Goal: Transaction & Acquisition: Book appointment/travel/reservation

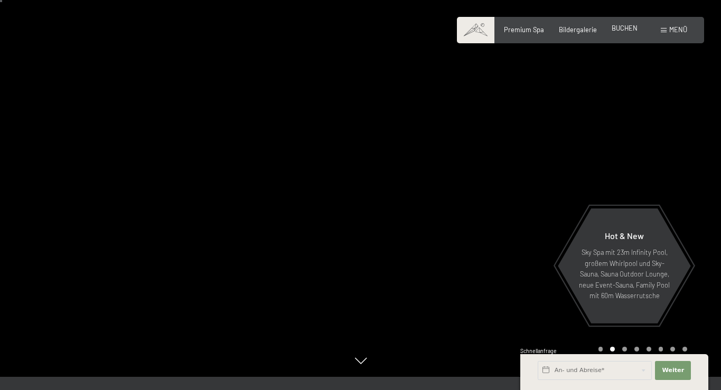
click at [627, 31] on span "BUCHEN" at bounding box center [625, 28] width 26 height 8
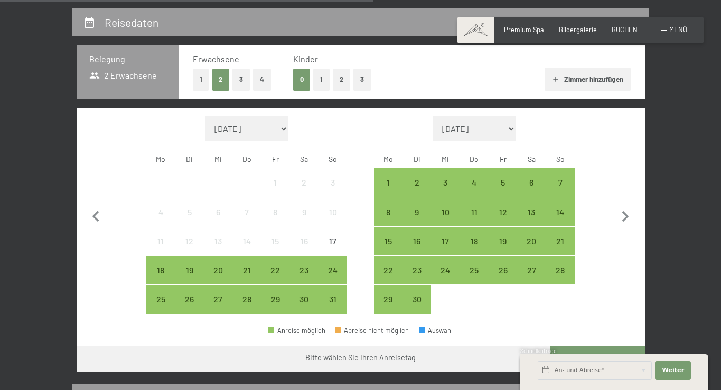
click at [579, 29] on span "Bildergalerie" at bounding box center [578, 28] width 38 height 8
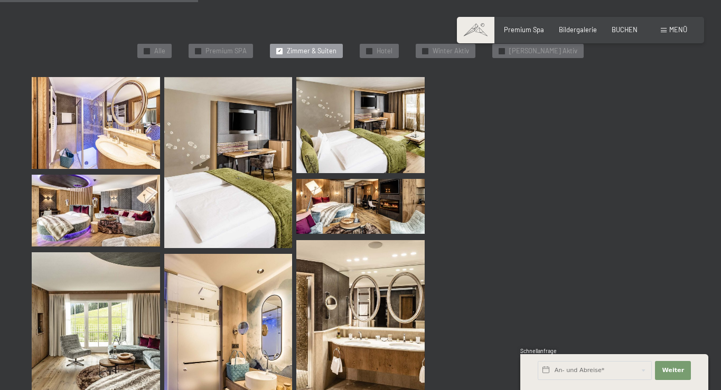
scroll to position [309, 0]
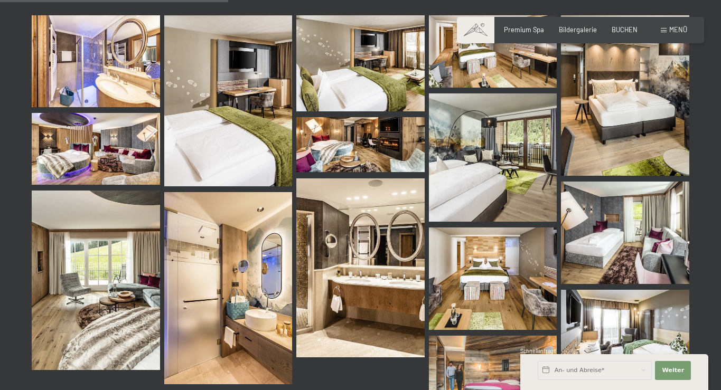
click at [128, 68] on img at bounding box center [96, 60] width 128 height 91
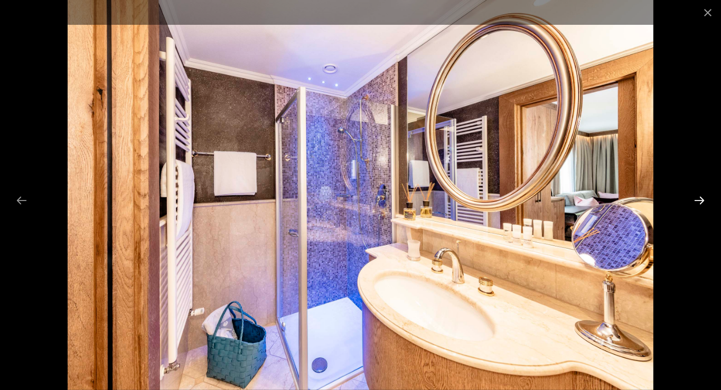
click at [699, 200] on button "Next slide" at bounding box center [699, 200] width 22 height 21
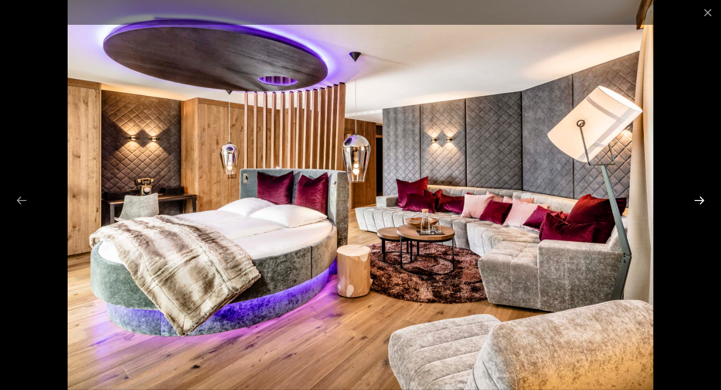
click at [699, 200] on button "Next slide" at bounding box center [699, 200] width 22 height 21
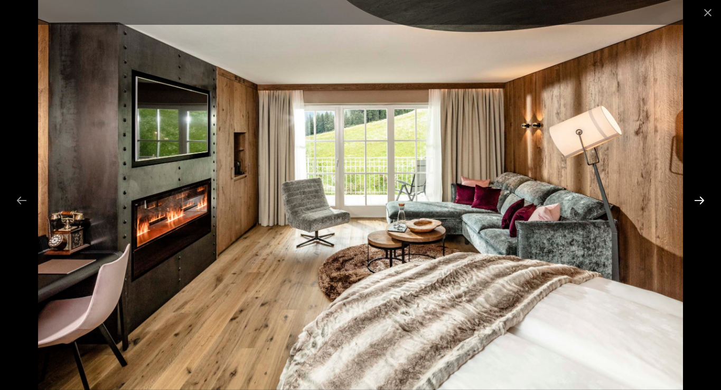
click at [699, 200] on button "Next slide" at bounding box center [699, 200] width 22 height 21
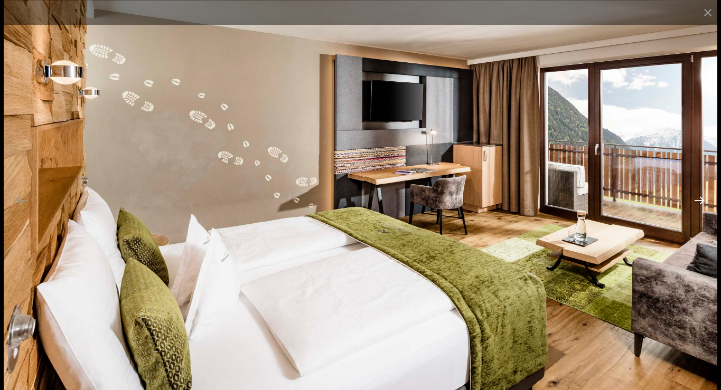
click at [699, 200] on button "Next slide" at bounding box center [699, 200] width 22 height 21
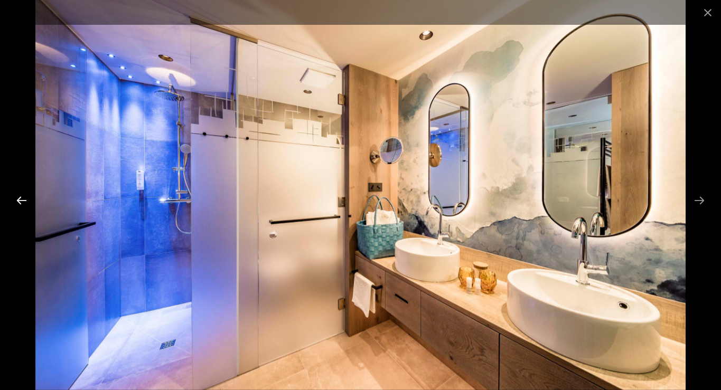
click at [22, 196] on button "Previous slide" at bounding box center [22, 200] width 22 height 21
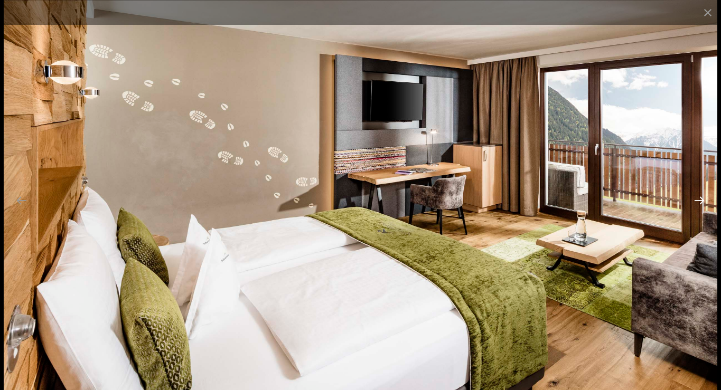
click at [702, 199] on button "Next slide" at bounding box center [699, 200] width 22 height 21
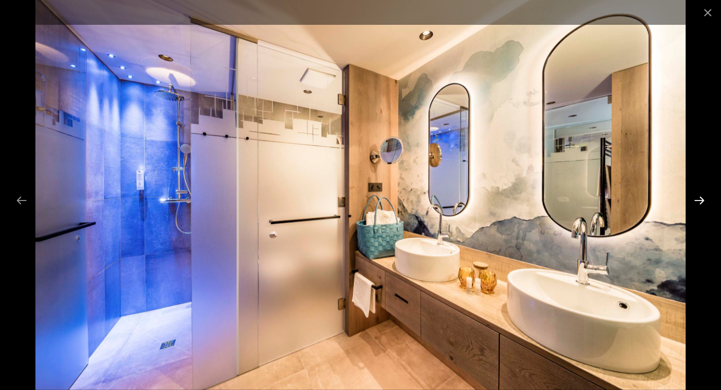
click at [702, 199] on button "Next slide" at bounding box center [699, 200] width 22 height 21
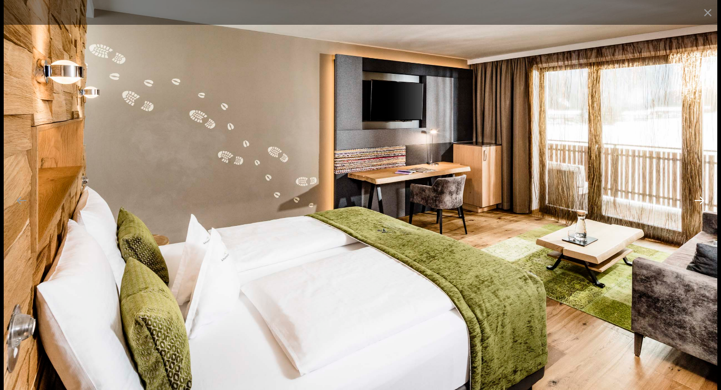
click at [702, 199] on button "Next slide" at bounding box center [699, 200] width 22 height 21
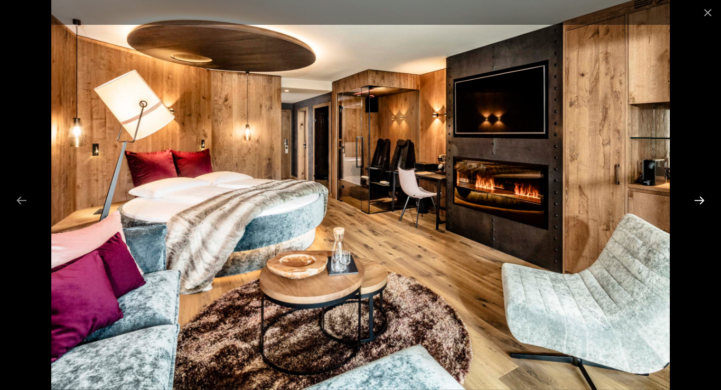
click at [702, 199] on button "Next slide" at bounding box center [699, 200] width 22 height 21
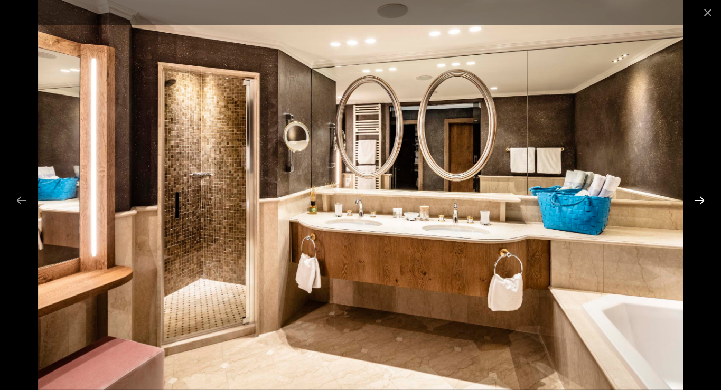
click at [702, 199] on button "Next slide" at bounding box center [699, 200] width 22 height 21
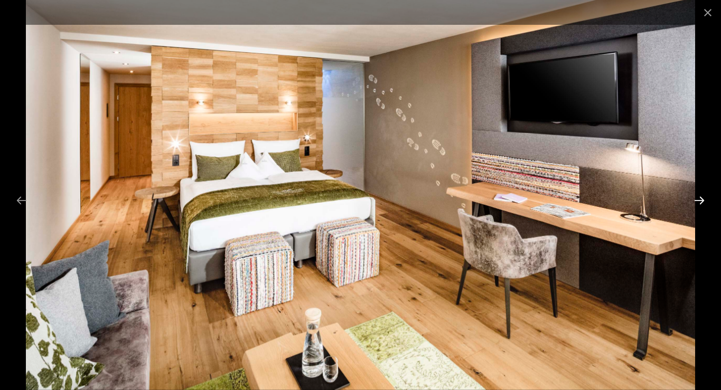
click at [702, 199] on button "Next slide" at bounding box center [699, 200] width 22 height 21
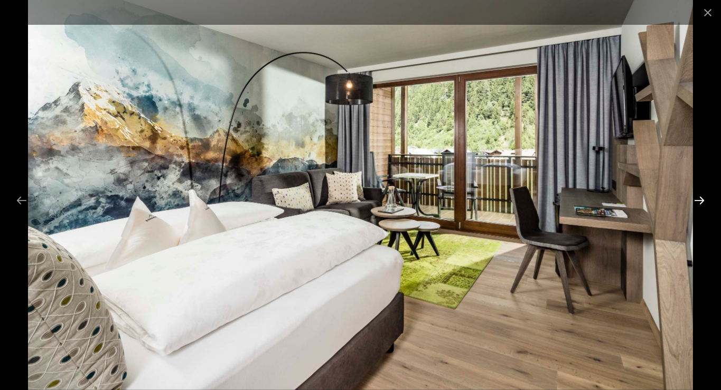
click at [702, 199] on button "Next slide" at bounding box center [699, 200] width 22 height 21
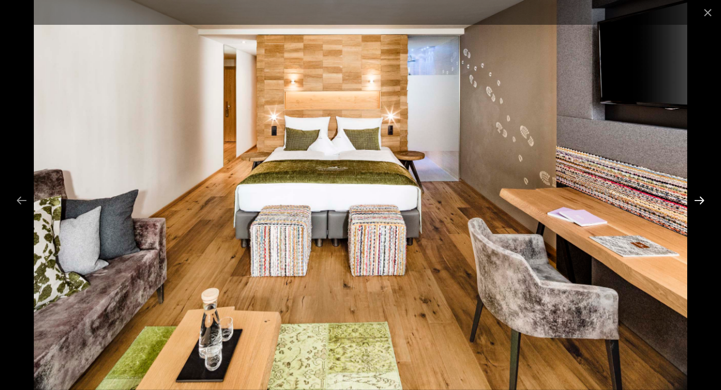
click at [702, 199] on button "Next slide" at bounding box center [699, 200] width 22 height 21
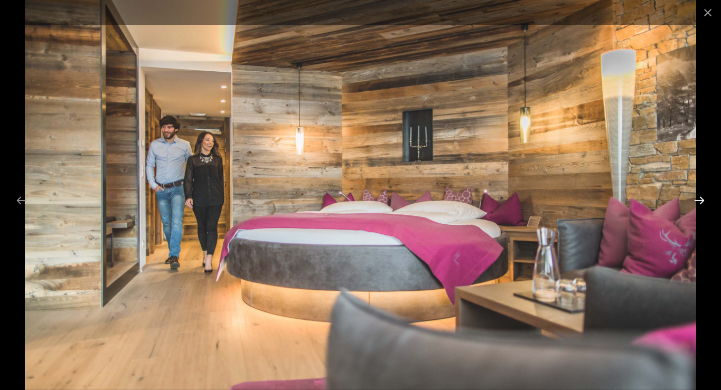
click at [702, 199] on button "Next slide" at bounding box center [699, 200] width 22 height 21
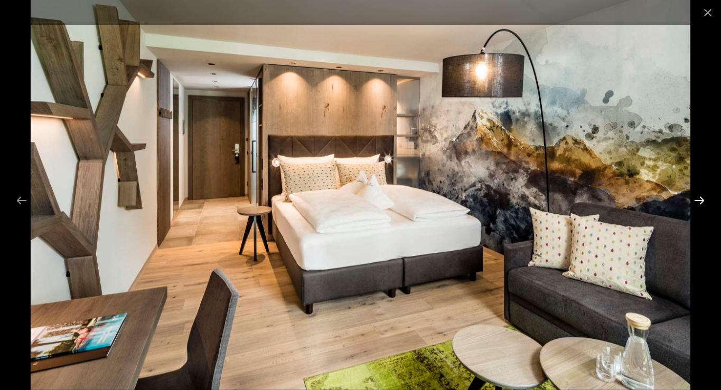
click at [702, 199] on button "Next slide" at bounding box center [699, 200] width 22 height 21
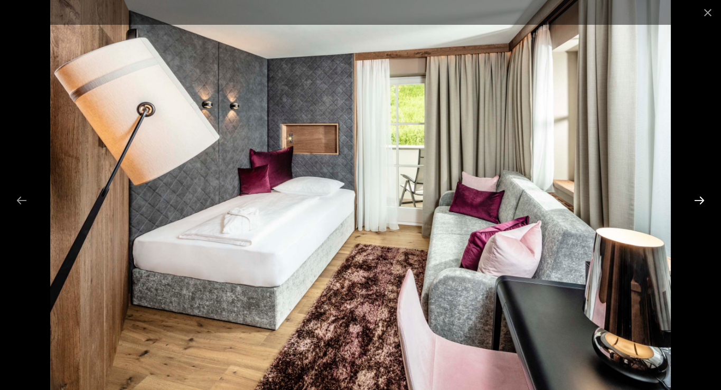
click at [702, 199] on button "Next slide" at bounding box center [699, 200] width 22 height 21
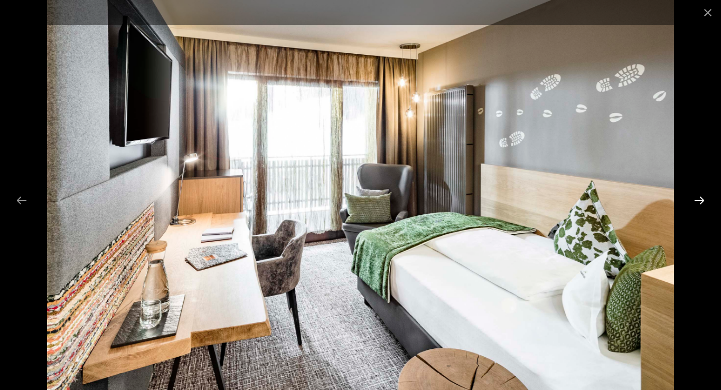
click at [702, 199] on button "Next slide" at bounding box center [699, 200] width 22 height 21
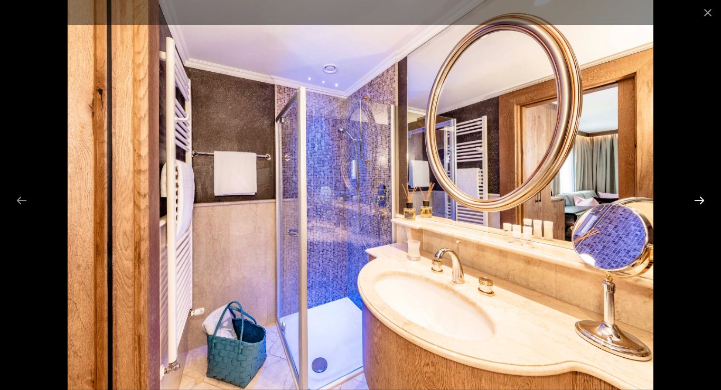
click at [702, 199] on button "Next slide" at bounding box center [699, 200] width 22 height 21
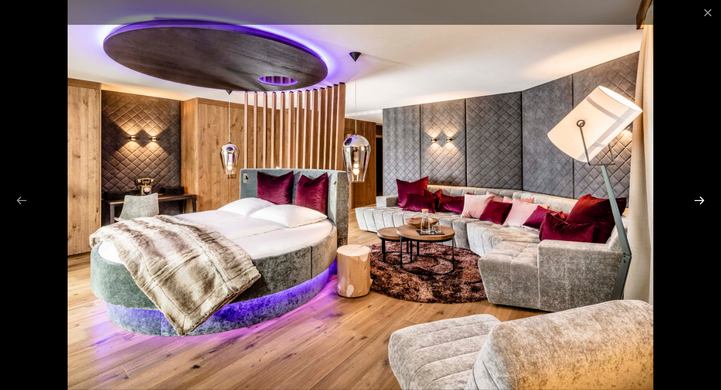
click at [702, 199] on button "Next slide" at bounding box center [699, 200] width 22 height 21
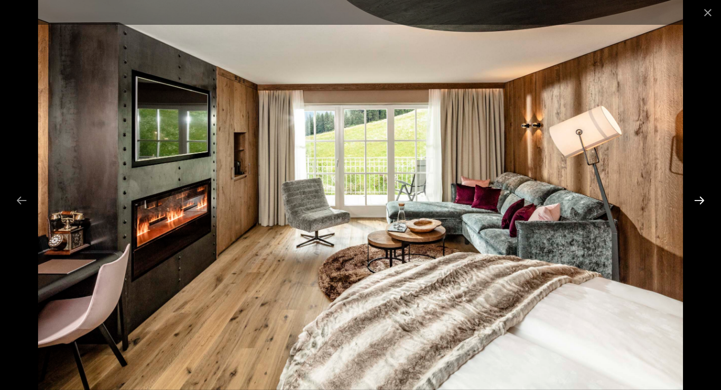
click at [702, 199] on button "Next slide" at bounding box center [699, 200] width 22 height 21
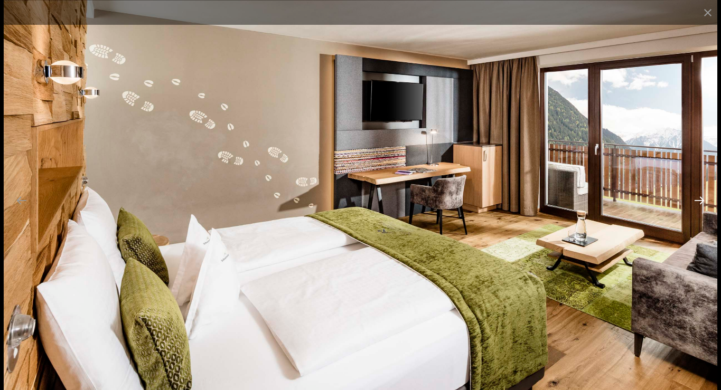
click at [702, 199] on button "Next slide" at bounding box center [699, 200] width 22 height 21
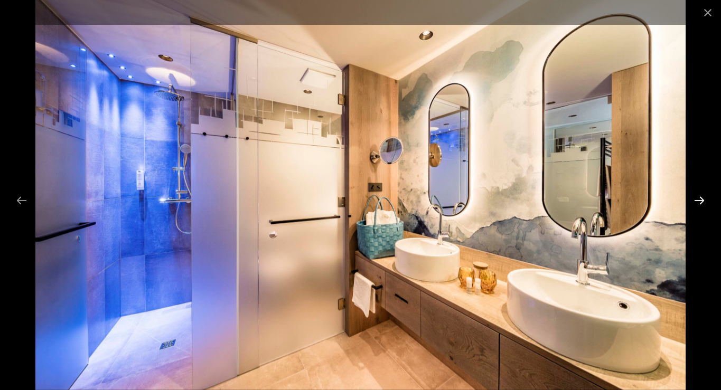
click at [702, 199] on button "Next slide" at bounding box center [699, 200] width 22 height 21
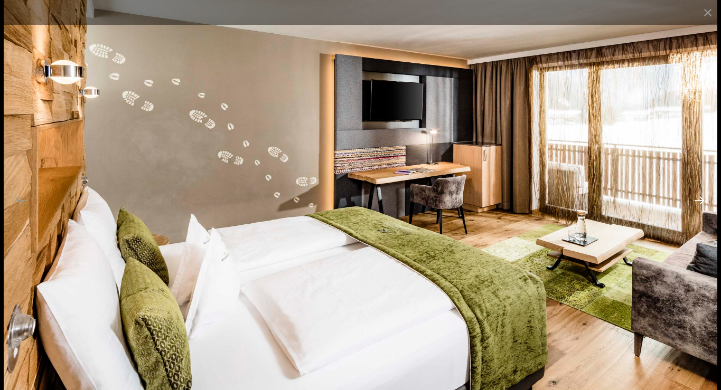
click at [702, 199] on button "Next slide" at bounding box center [699, 200] width 22 height 21
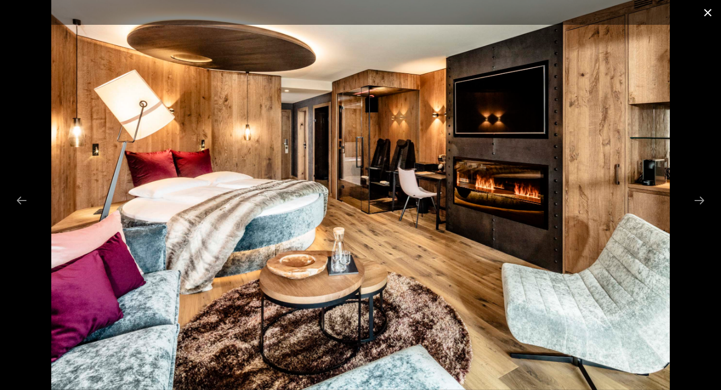
click at [704, 12] on button "Close gallery" at bounding box center [707, 12] width 26 height 25
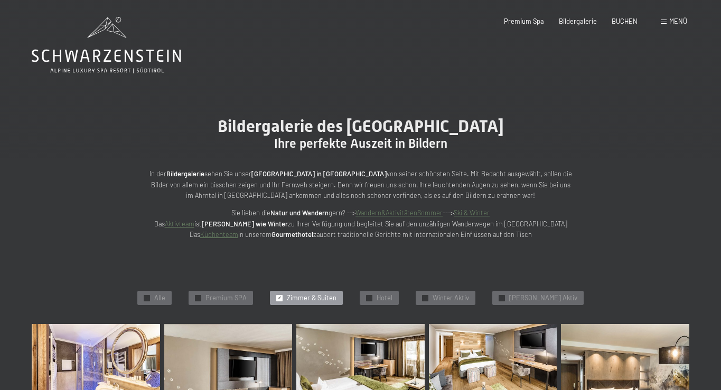
scroll to position [0, 0]
click at [626, 24] on span "BUCHEN" at bounding box center [625, 19] width 26 height 8
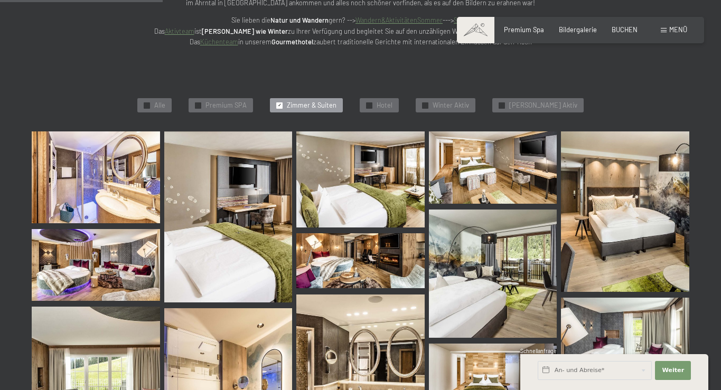
scroll to position [161, 0]
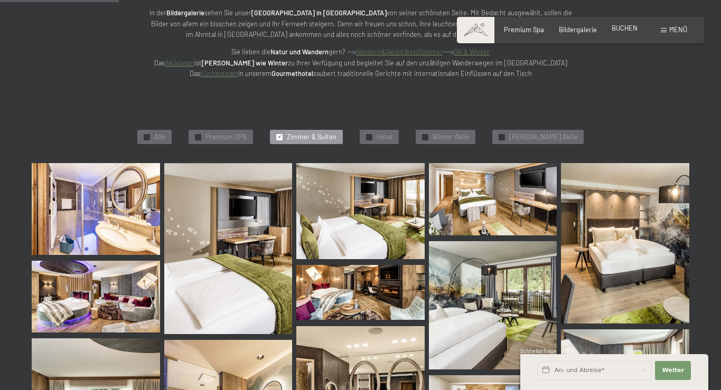
click at [626, 30] on span "BUCHEN" at bounding box center [625, 28] width 26 height 8
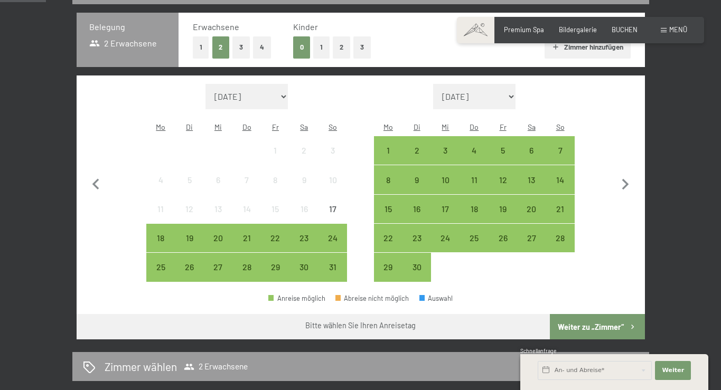
click at [331, 222] on span "Einwilligung Marketing*" at bounding box center [301, 225] width 87 height 11
click at [253, 222] on input "Einwilligung Marketing*" at bounding box center [247, 225] width 11 height 11
checkbox input "false"
click at [201, 45] on button "1" at bounding box center [201, 47] width 16 height 22
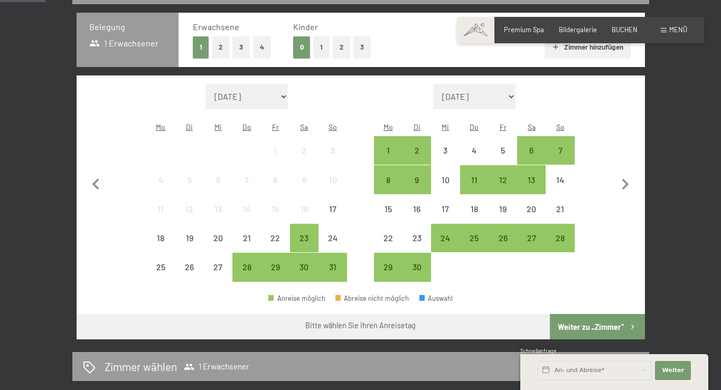
click at [220, 37] on button "2" at bounding box center [220, 47] width 17 height 22
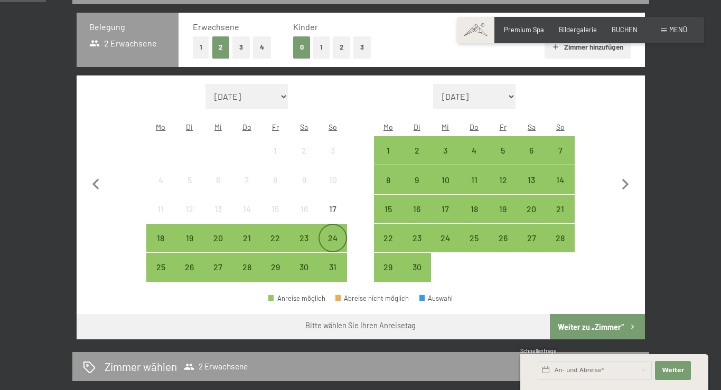
click at [331, 225] on div "24" at bounding box center [332, 238] width 26 height 26
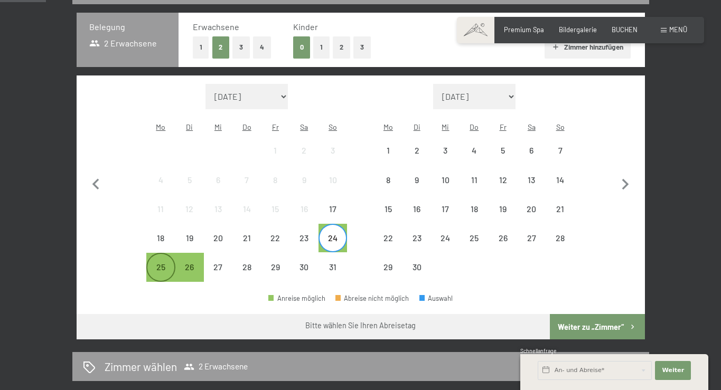
click at [155, 263] on div "25" at bounding box center [160, 276] width 26 height 26
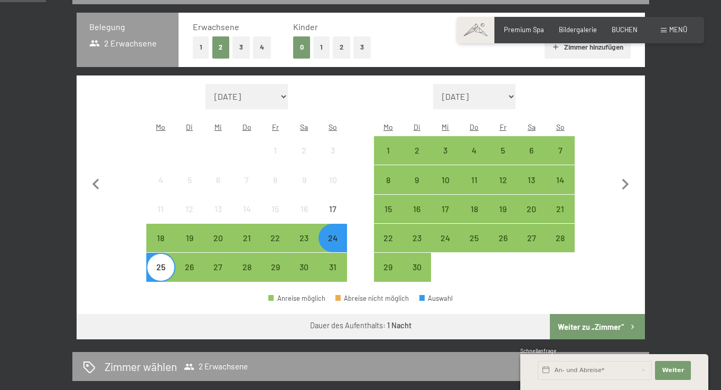
click at [155, 263] on div "25" at bounding box center [160, 276] width 26 height 26
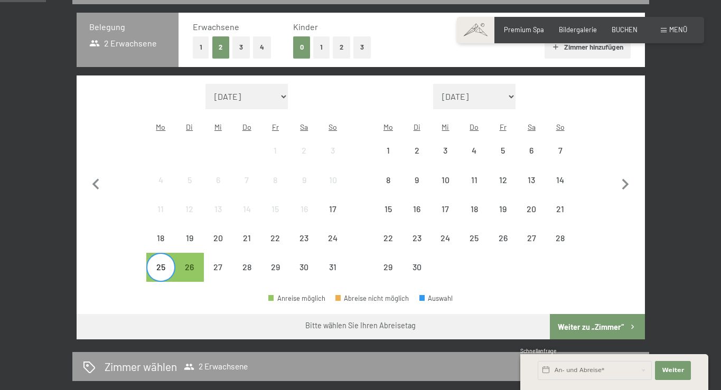
click at [202, 48] on button "1" at bounding box center [201, 47] width 16 height 22
click at [157, 263] on div "25" at bounding box center [160, 276] width 26 height 26
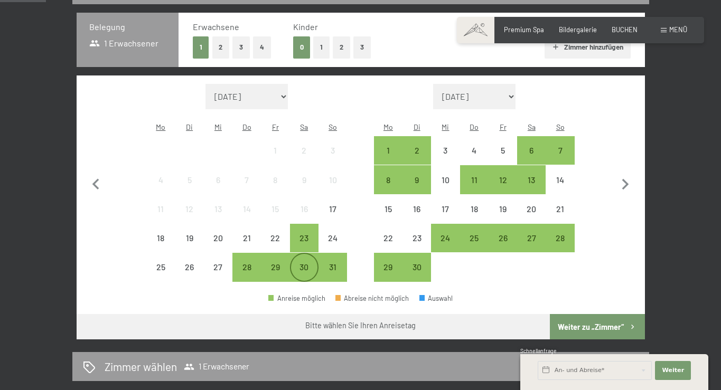
click at [304, 263] on div "30" at bounding box center [304, 276] width 26 height 26
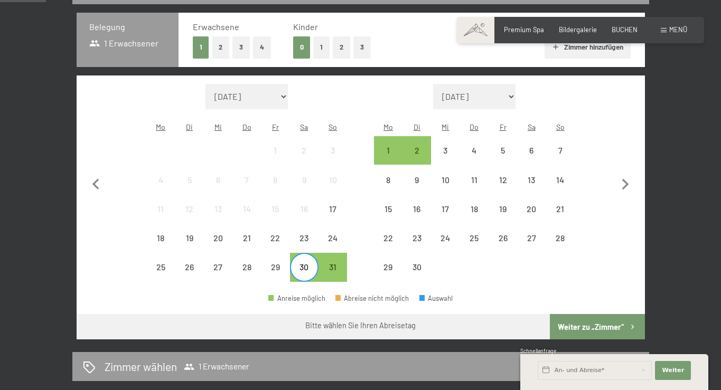
click at [589, 314] on button "Weiter zu „Zimmer“" at bounding box center [597, 326] width 95 height 25
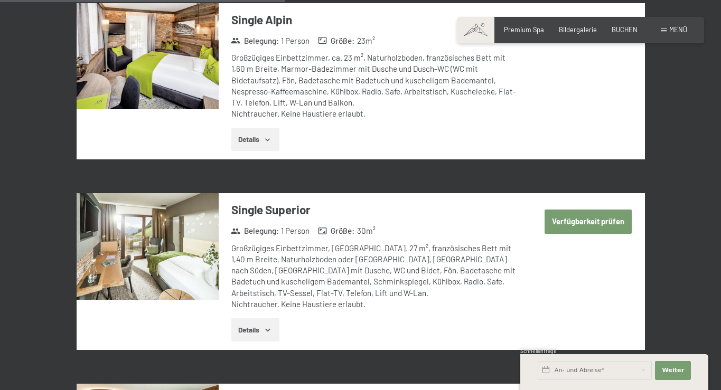
scroll to position [1294, 0]
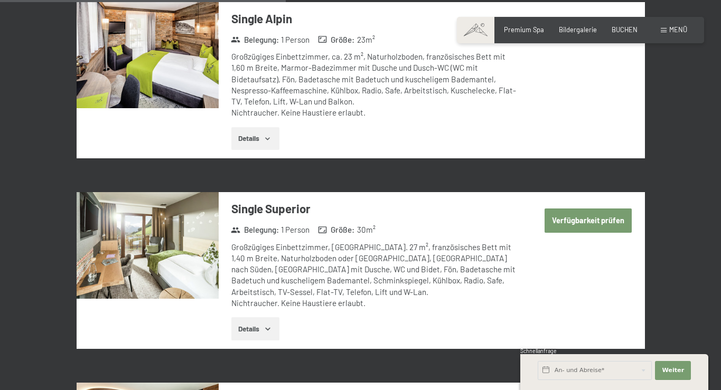
click at [242, 317] on button "Details" at bounding box center [255, 328] width 48 height 23
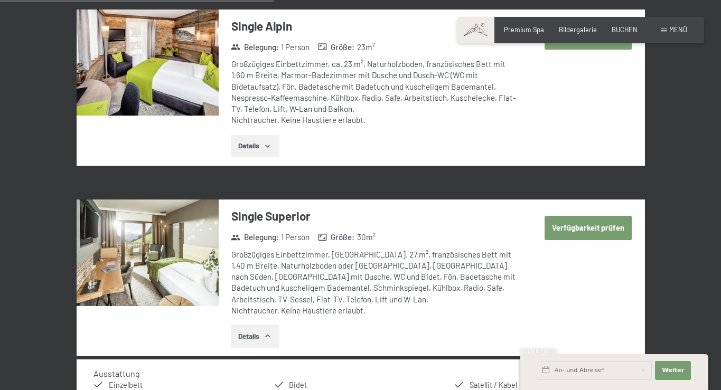
scroll to position [1265, 0]
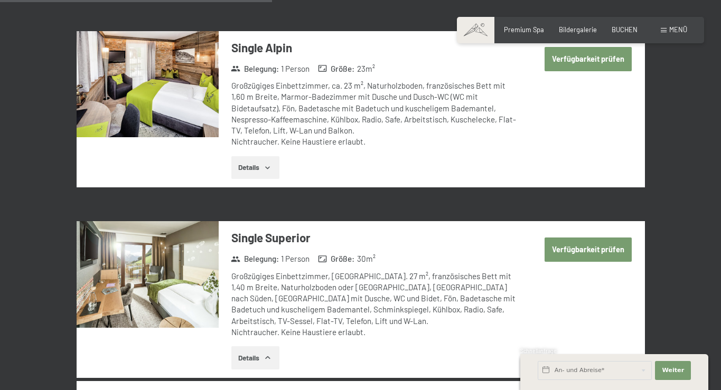
click at [261, 156] on button "Details" at bounding box center [255, 167] width 48 height 23
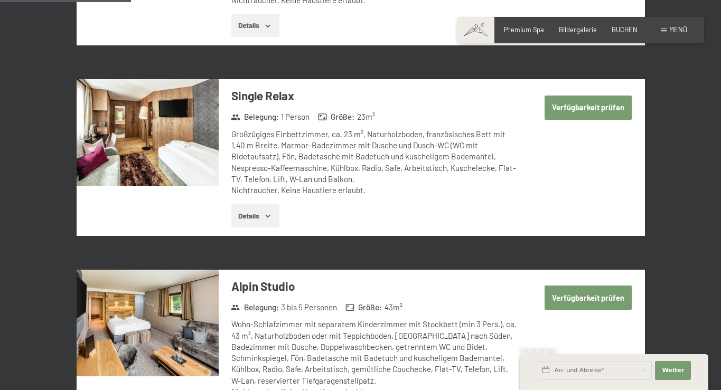
scroll to position [622, 0]
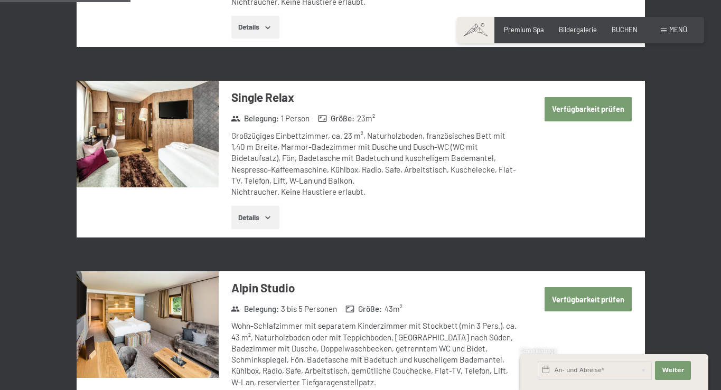
click at [260, 210] on button "Details" at bounding box center [255, 217] width 48 height 23
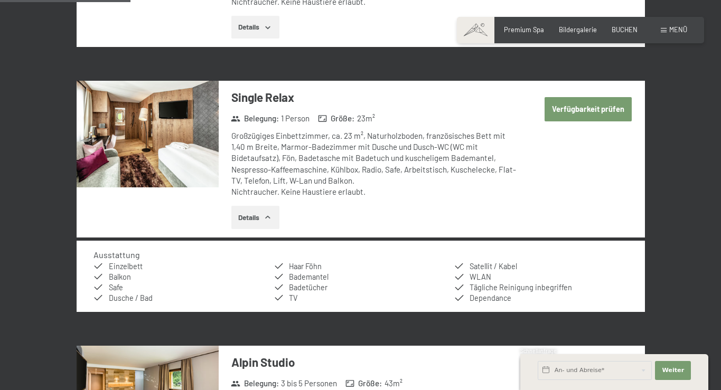
click at [604, 104] on button "Verfügbarkeit prüfen" at bounding box center [588, 109] width 88 height 24
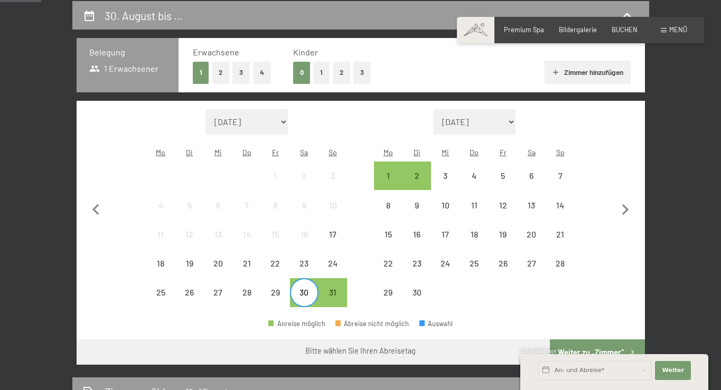
click at [304, 288] on div "30" at bounding box center [304, 301] width 26 height 26
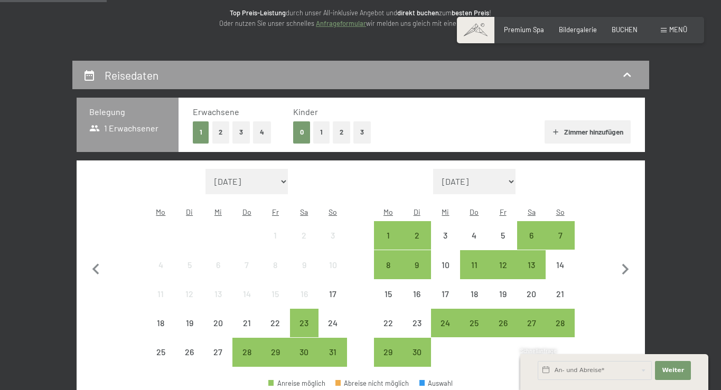
scroll to position [124, 0]
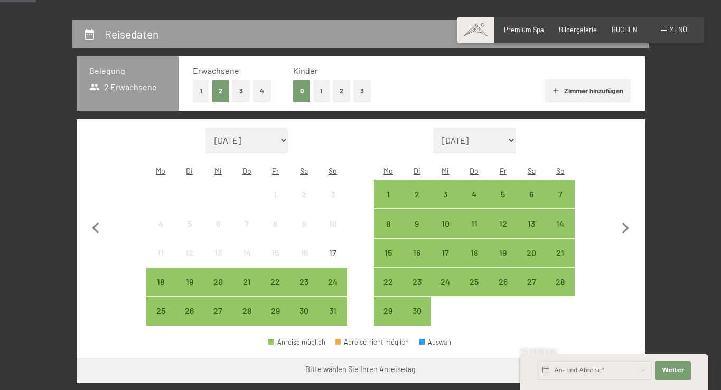
scroll to position [184, 0]
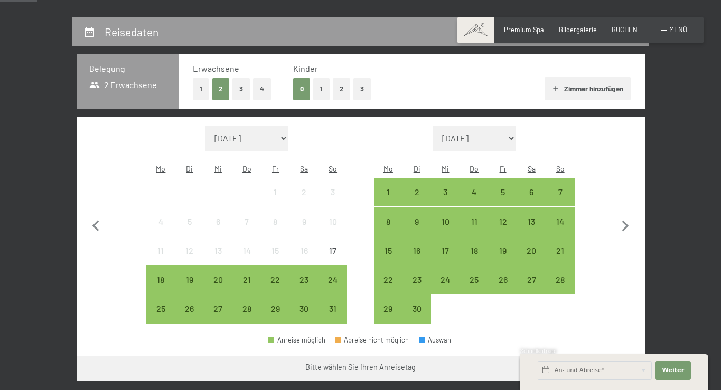
click at [200, 95] on button "1" at bounding box center [201, 89] width 16 height 22
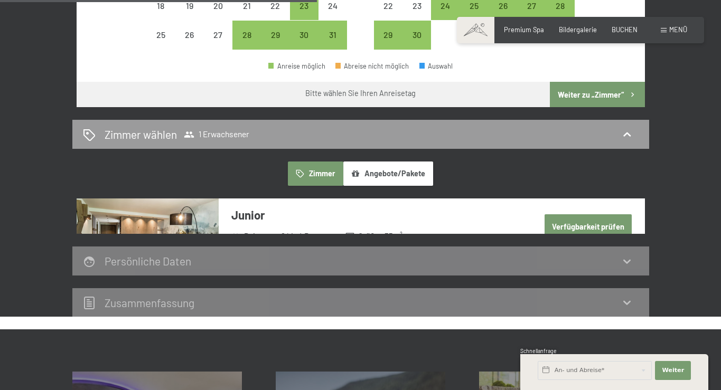
scroll to position [473, 0]
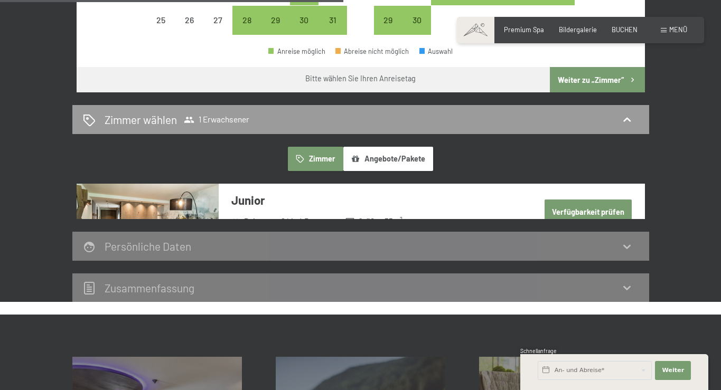
click at [324, 147] on button "Zimmer" at bounding box center [315, 159] width 55 height 24
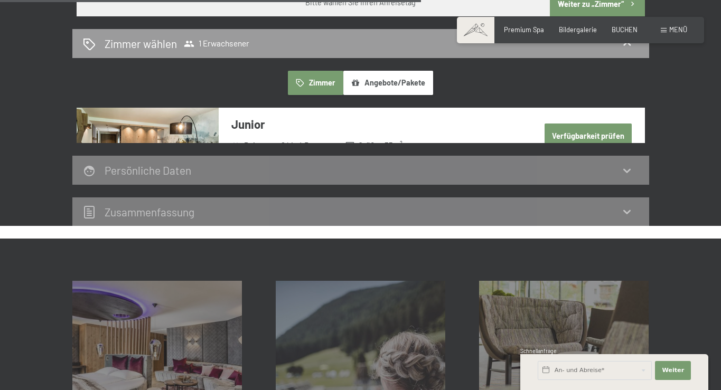
scroll to position [531, 0]
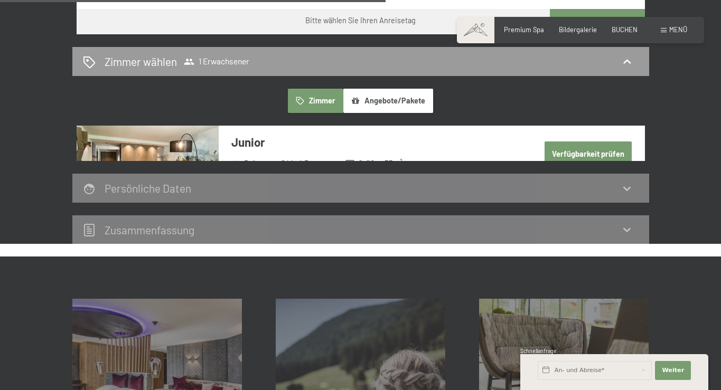
click at [522, 128] on div "Verfügbarkeit prüfen" at bounding box center [580, 163] width 128 height 74
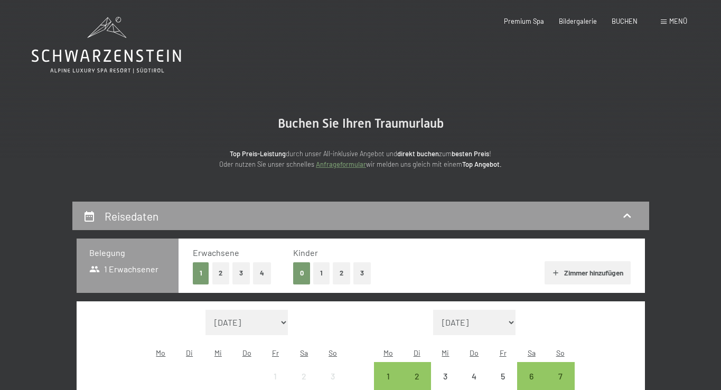
scroll to position [0, 0]
click at [218, 269] on button "2" at bounding box center [220, 273] width 17 height 22
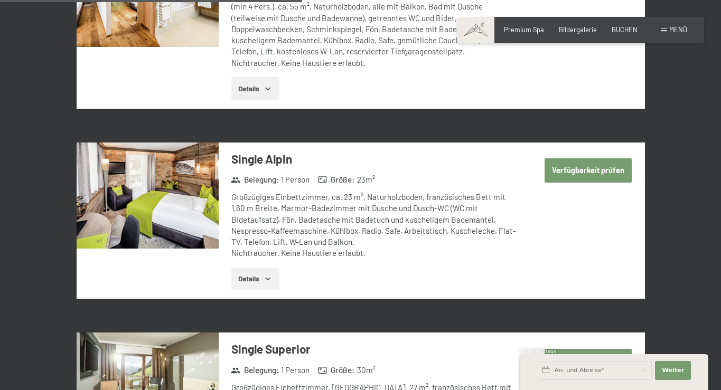
scroll to position [1502, 0]
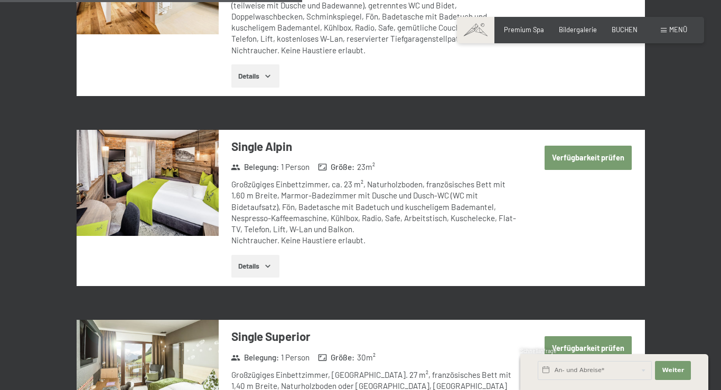
click at [575, 146] on button "Verfügbarkeit prüfen" at bounding box center [588, 158] width 88 height 24
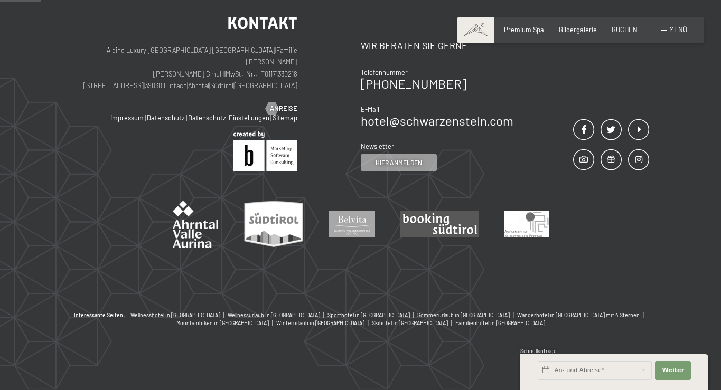
scroll to position [201, 0]
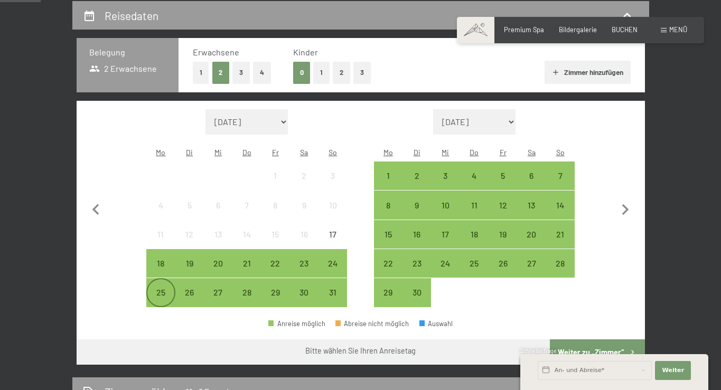
click at [160, 288] on div "25" at bounding box center [160, 301] width 26 height 26
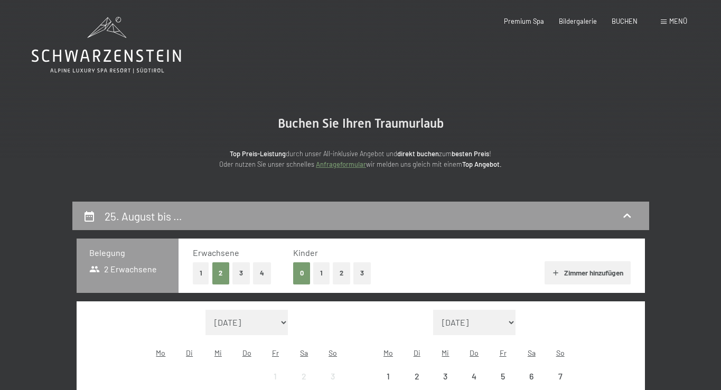
scroll to position [0, 0]
click at [203, 271] on button "1" at bounding box center [201, 273] width 16 height 22
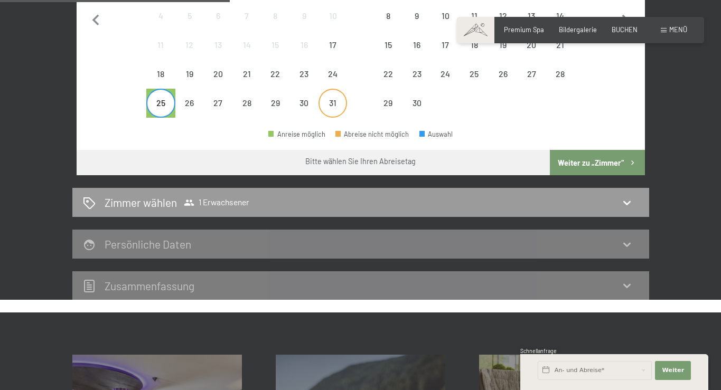
scroll to position [416, 0]
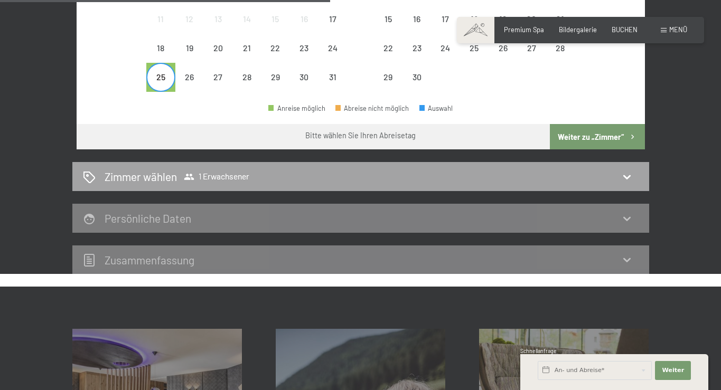
click at [319, 169] on div "[PERSON_NAME] [PERSON_NAME] 1 Erwachsener" at bounding box center [361, 176] width 556 height 15
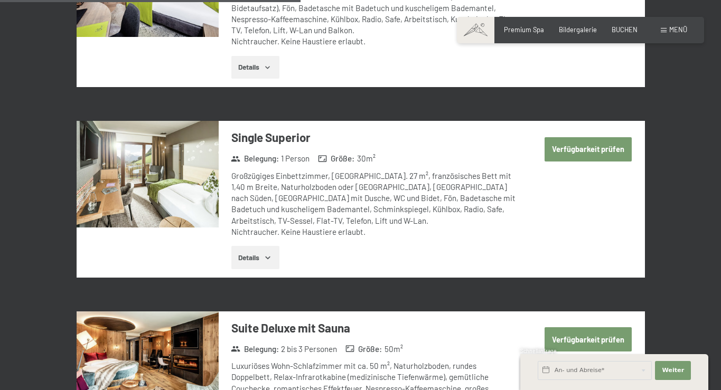
scroll to position [1372, 0]
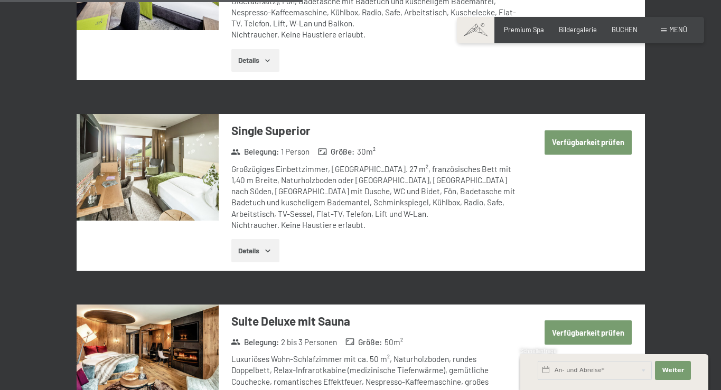
click at [571, 130] on button "Verfügbarkeit prüfen" at bounding box center [588, 142] width 88 height 24
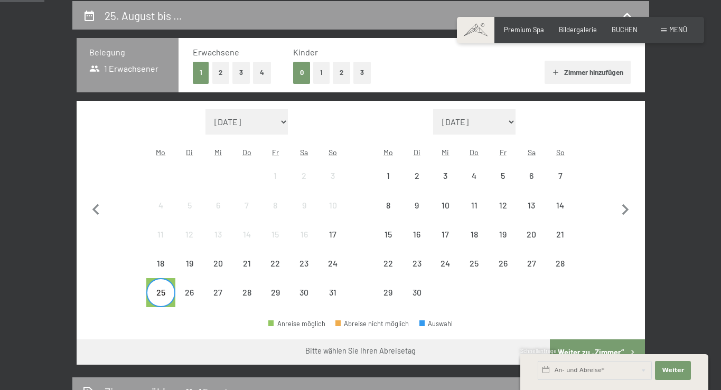
click at [158, 288] on div "25" at bounding box center [160, 301] width 26 height 26
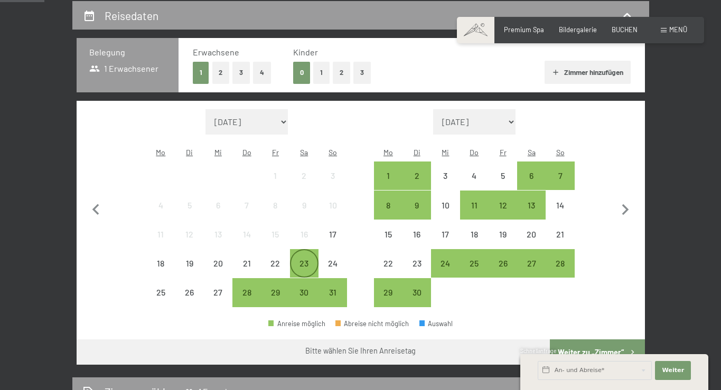
click at [312, 259] on div "23" at bounding box center [304, 272] width 26 height 26
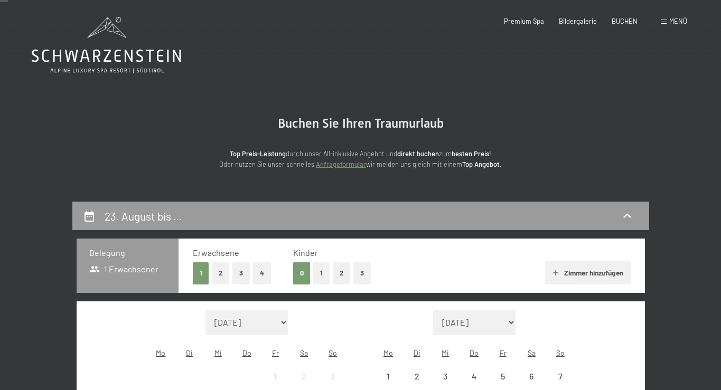
scroll to position [0, 0]
